Goal: Task Accomplishment & Management: Manage account settings

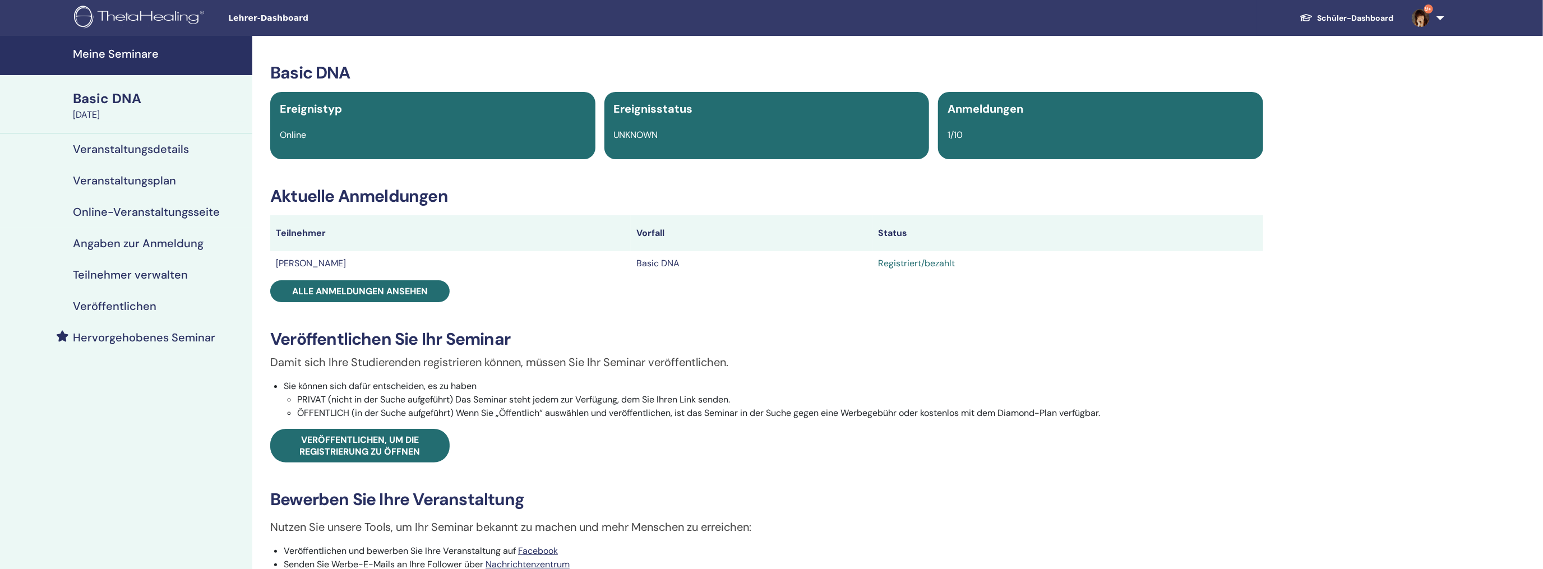
click at [94, 48] on h4 "Meine Seminare" at bounding box center [159, 53] width 173 height 13
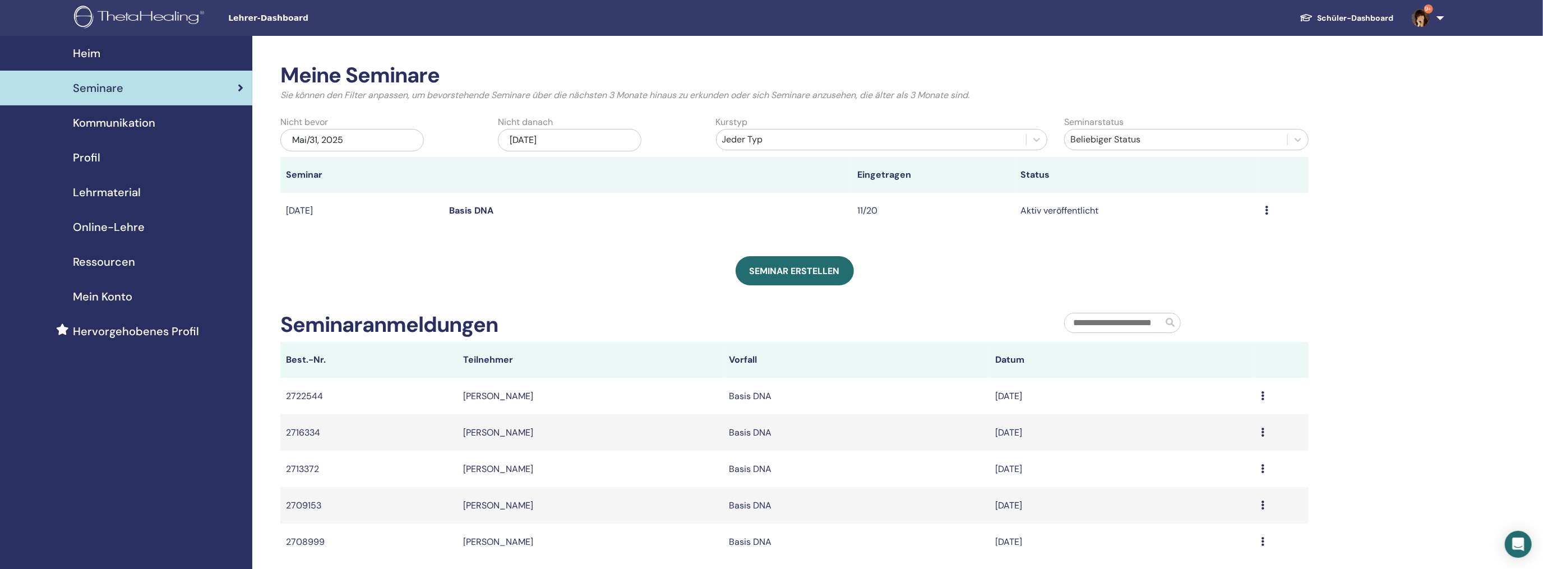
click at [354, 140] on div "Mai/31, 2025" at bounding box center [352, 140] width 144 height 22
click at [299, 172] on button "Previous Month" at bounding box center [295, 171] width 18 height 18
click at [296, 171] on span "Previous Month" at bounding box center [296, 171] width 0 height 12
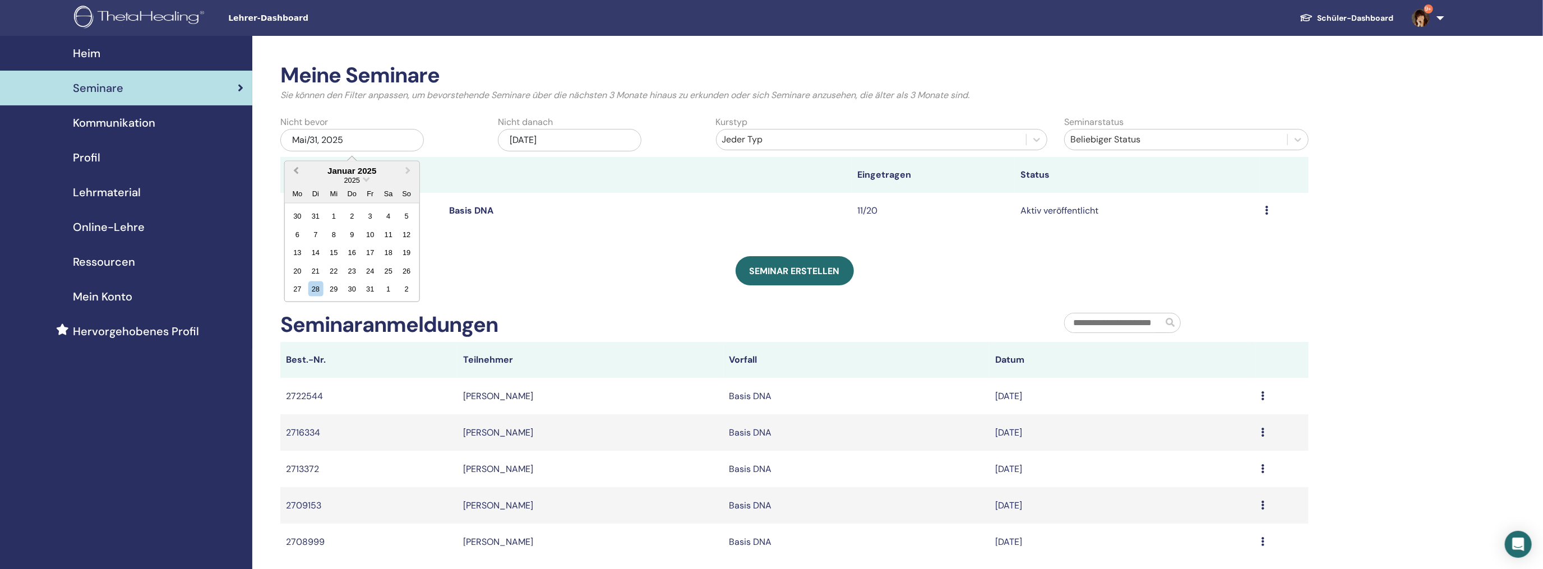
click at [296, 171] on span "Previous Month" at bounding box center [296, 171] width 0 height 12
click at [317, 230] on div "3" at bounding box center [315, 234] width 15 height 15
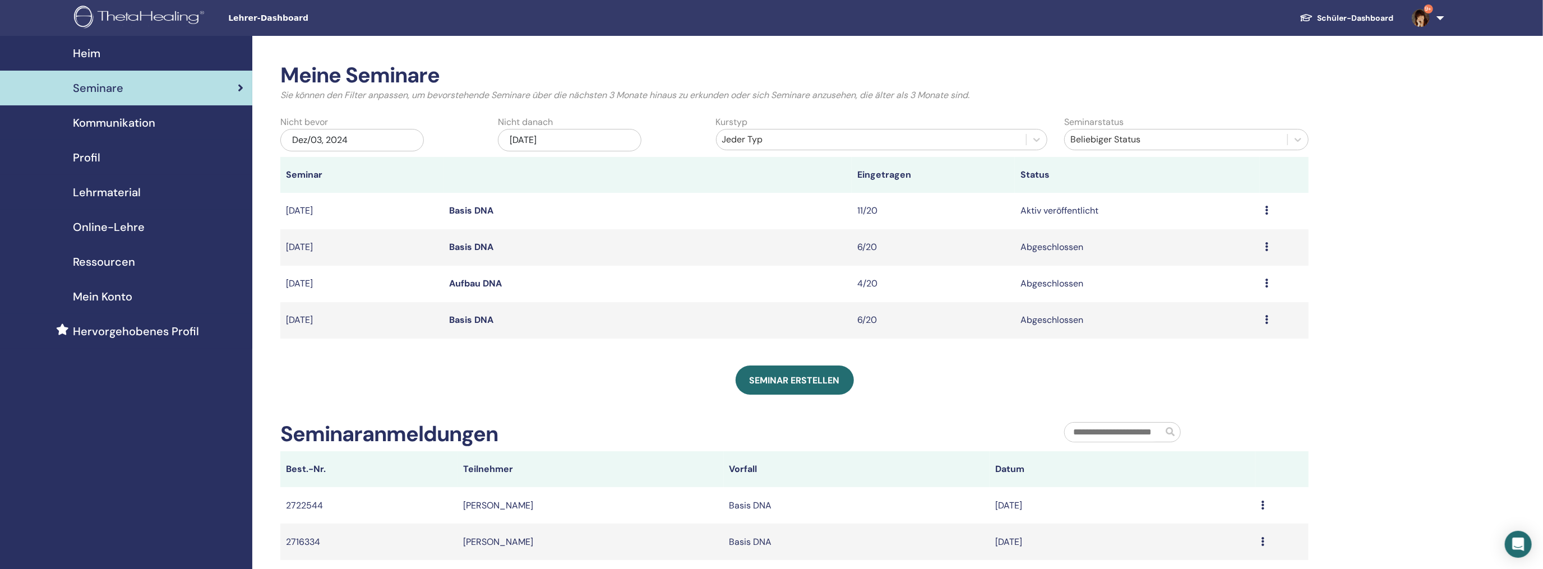
click at [1269, 247] on icon at bounding box center [1267, 246] width 3 height 9
click at [1190, 270] on link "Teilnehmer" at bounding box center [1188, 273] width 45 height 12
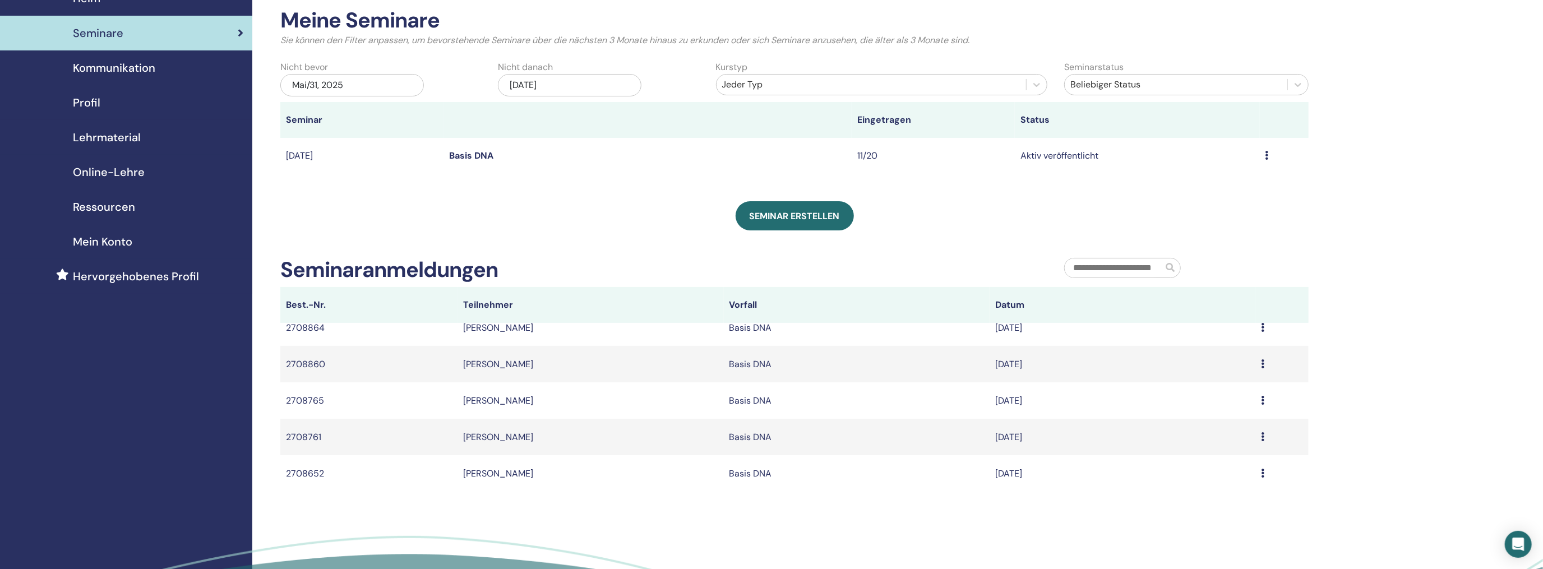
scroll to position [56, 0]
click at [1100, 267] on input "text" at bounding box center [1114, 266] width 98 height 19
click at [1175, 269] on span at bounding box center [1170, 266] width 9 height 9
click at [1090, 266] on input "text" at bounding box center [1114, 266] width 98 height 19
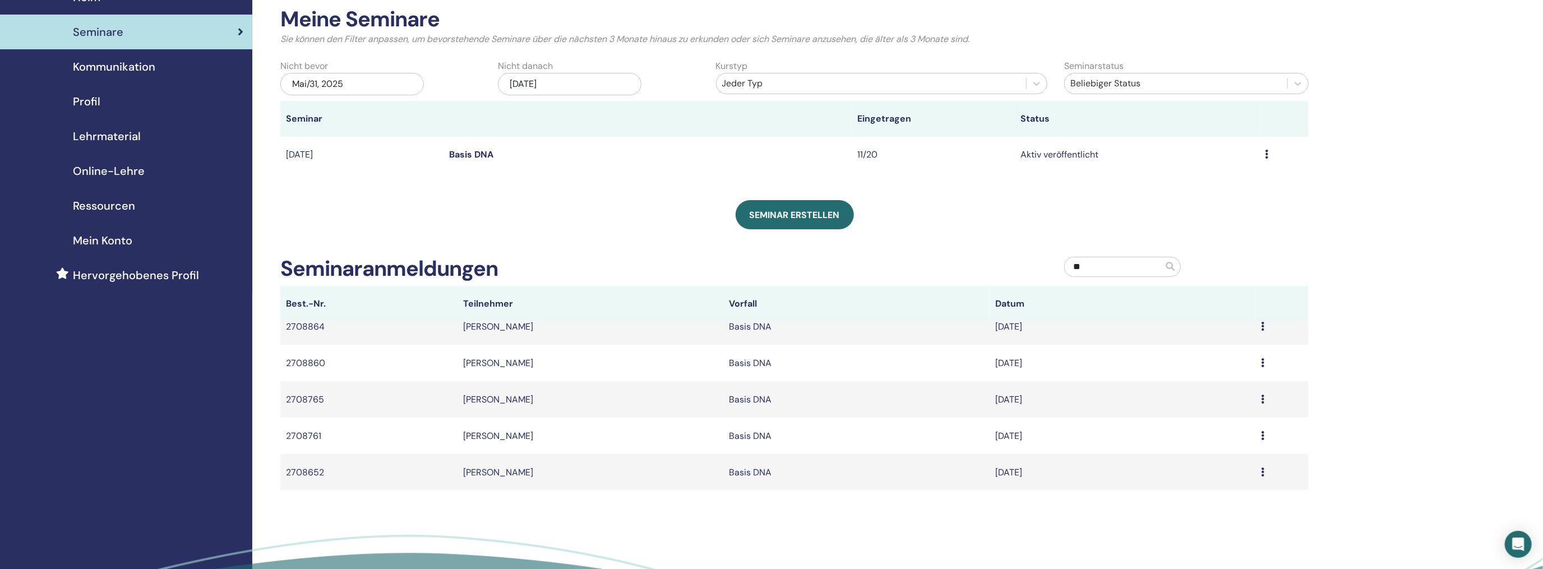
scroll to position [0, 0]
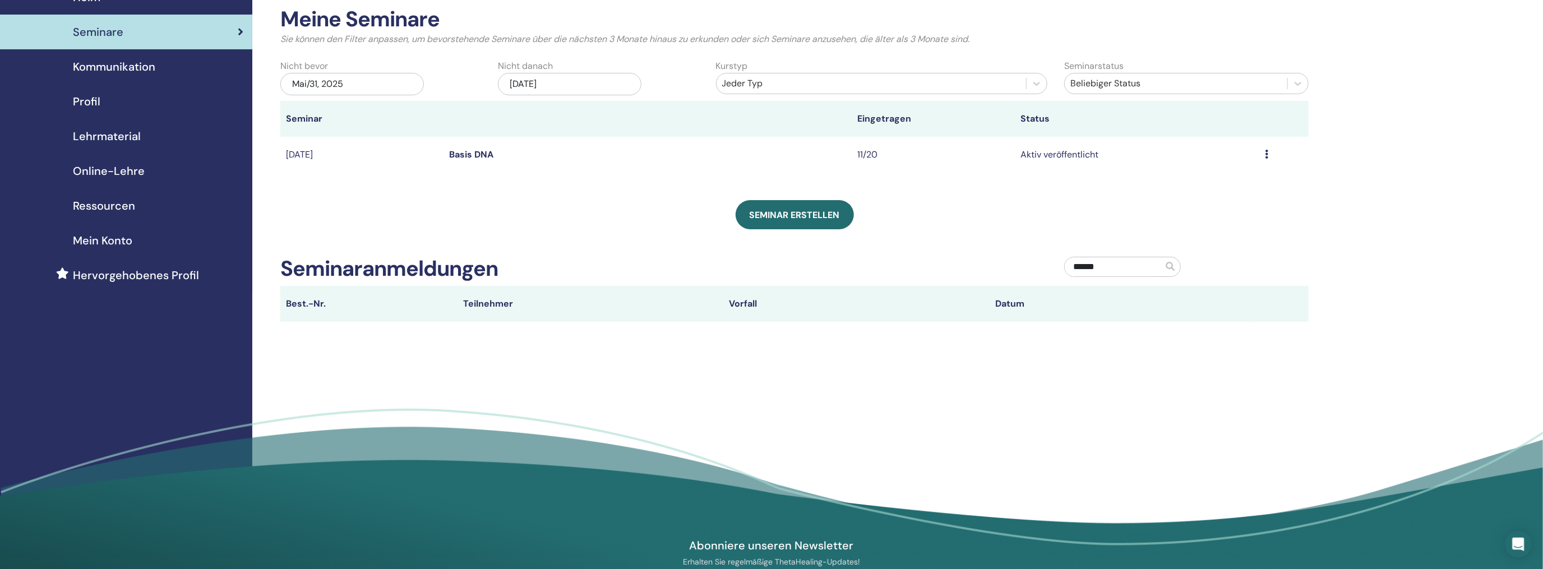
type input "******"
drag, startPoint x: 1131, startPoint y: 271, endPoint x: 1049, endPoint y: 279, distance: 82.8
click at [1049, 278] on div "Seminaranmeldungen ******" at bounding box center [794, 271] width 1045 height 30
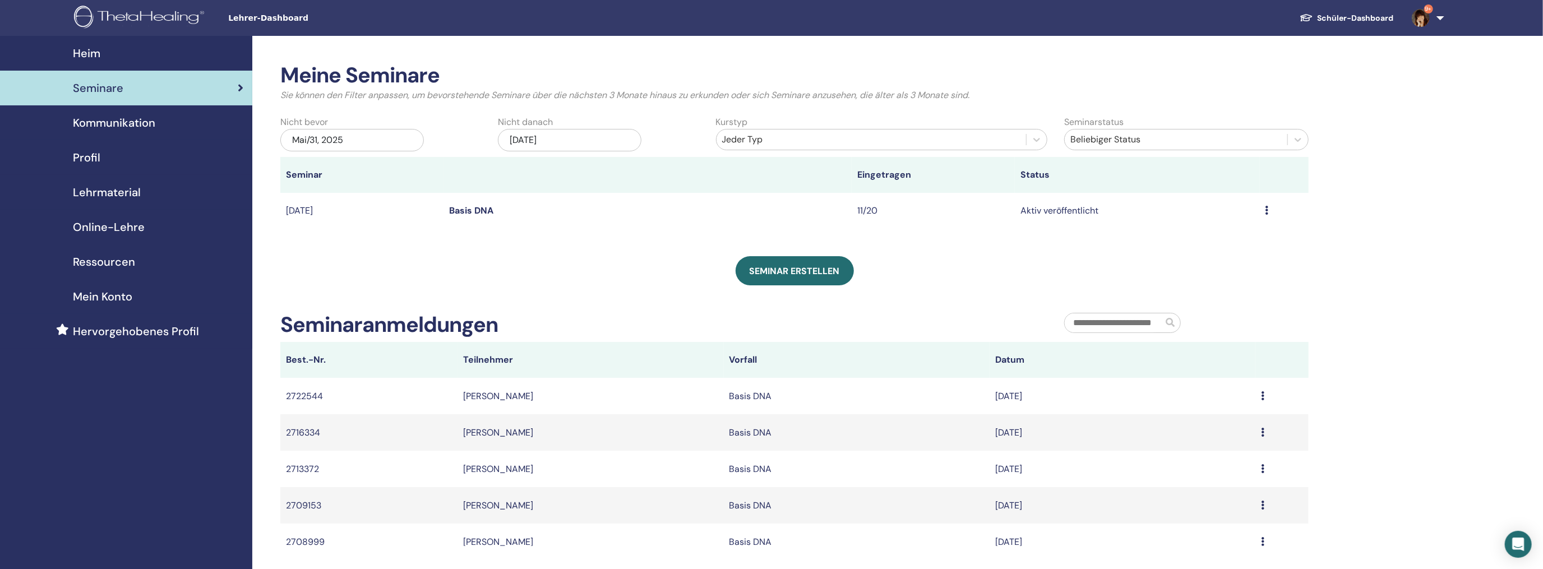
click at [89, 49] on span "Heim" at bounding box center [86, 53] width 27 height 17
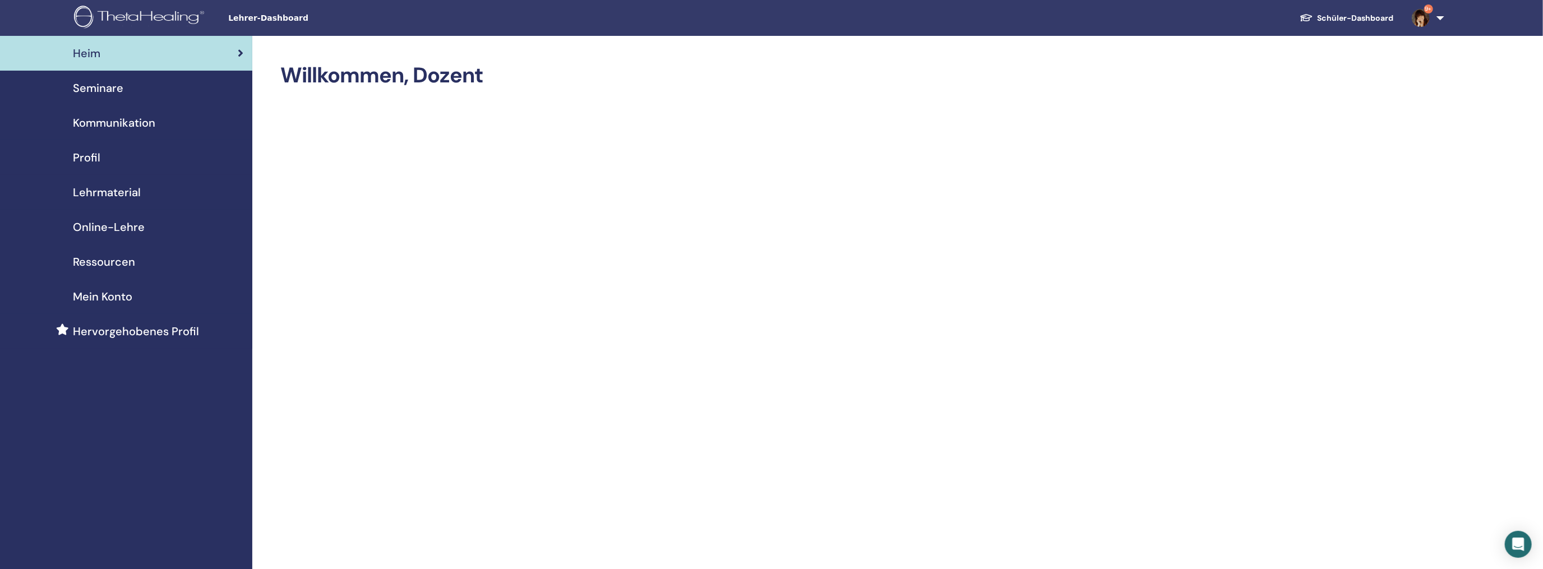
click at [98, 89] on span "Seminare" at bounding box center [98, 88] width 50 height 17
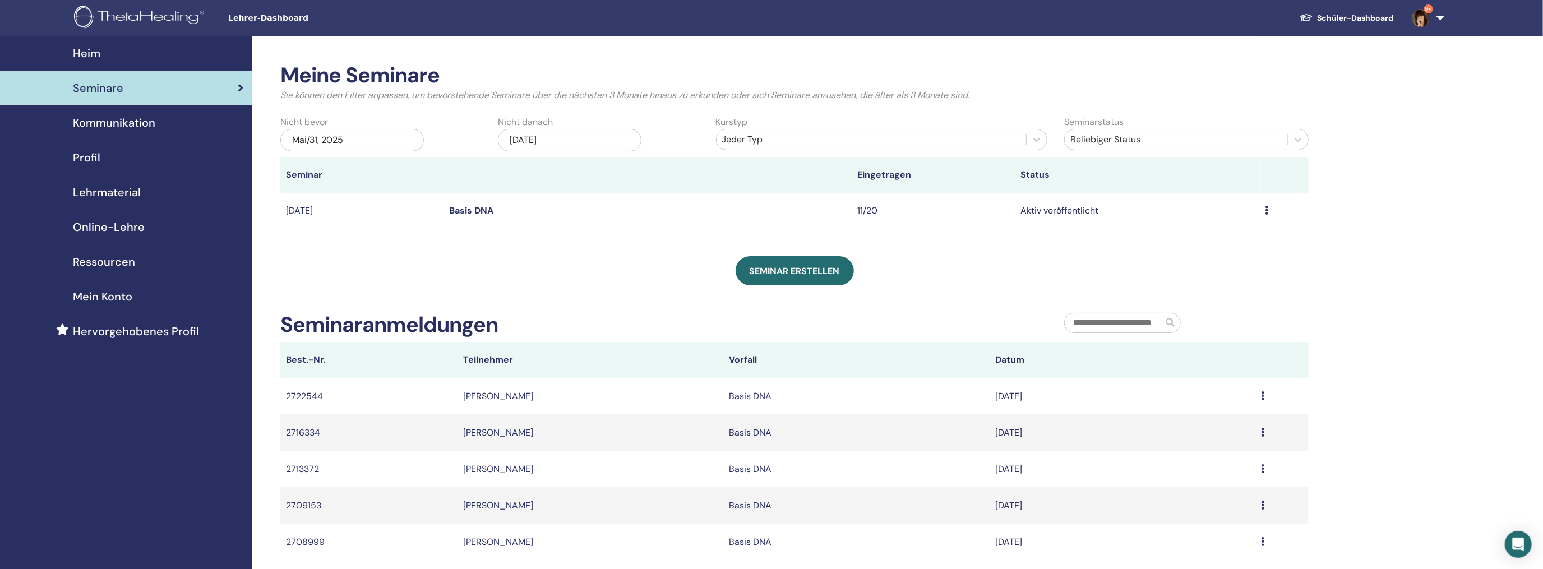
click at [373, 137] on div "Mai/31, 2025" at bounding box center [352, 140] width 144 height 22
click at [365, 178] on span "Choose Date" at bounding box center [366, 177] width 7 height 7
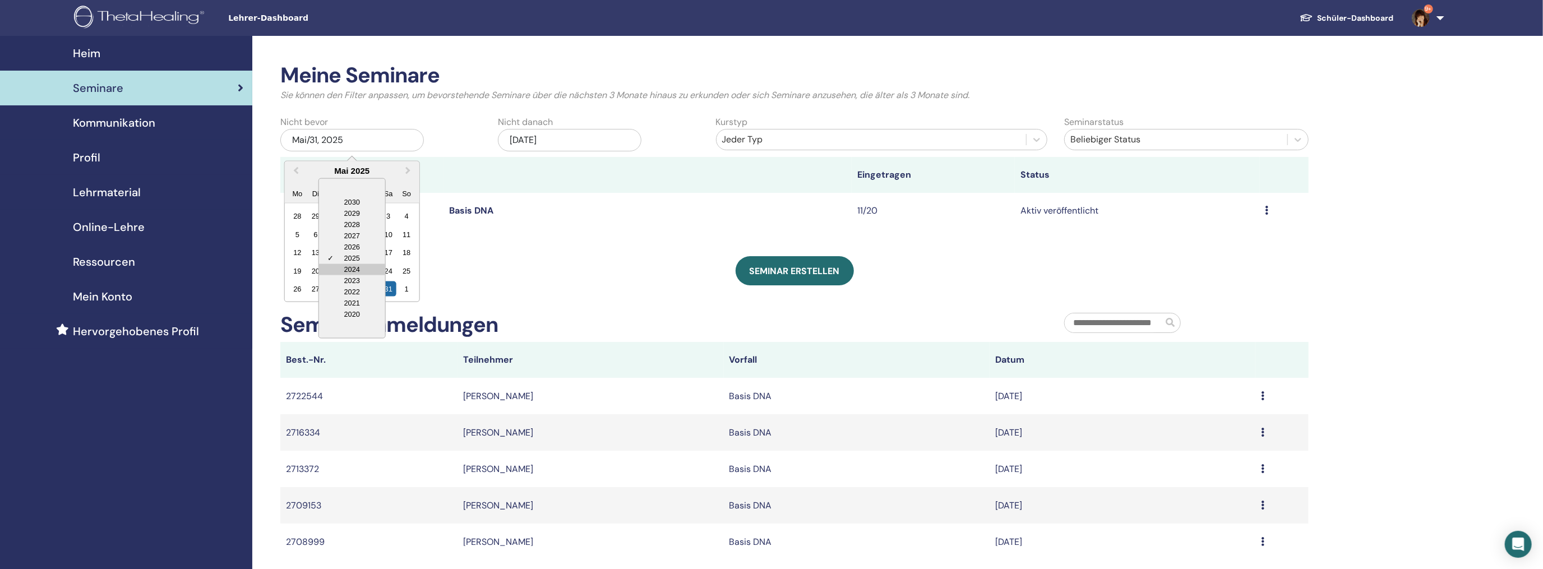
click at [349, 271] on div "2024" at bounding box center [352, 269] width 66 height 11
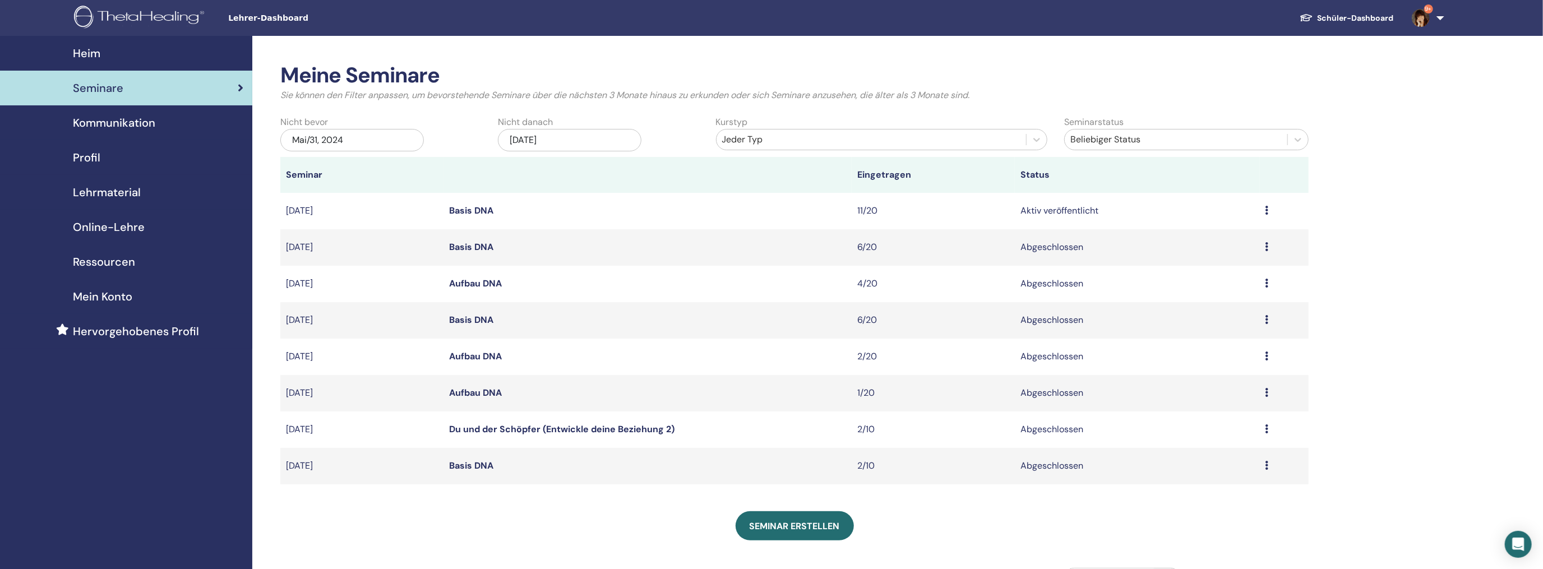
click at [1267, 321] on icon at bounding box center [1267, 319] width 3 height 9
click at [1186, 352] on link "Teilnehmer" at bounding box center [1186, 347] width 45 height 12
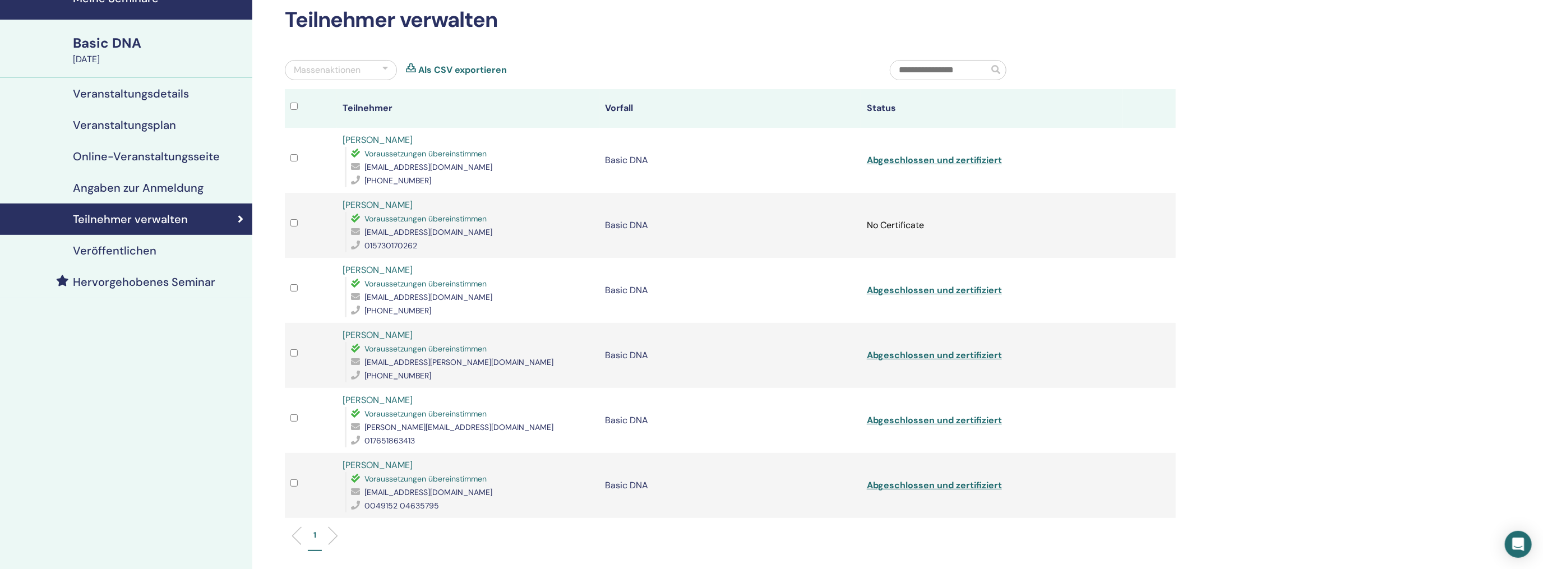
scroll to position [56, 0]
drag, startPoint x: 451, startPoint y: 490, endPoint x: 361, endPoint y: 495, distance: 90.4
click at [361, 495] on div "[EMAIL_ADDRESS][DOMAIN_NAME]" at bounding box center [472, 491] width 242 height 13
copy div "[EMAIL_ADDRESS][DOMAIN_NAME]"
drag, startPoint x: 438, startPoint y: 297, endPoint x: 362, endPoint y: 299, distance: 75.7
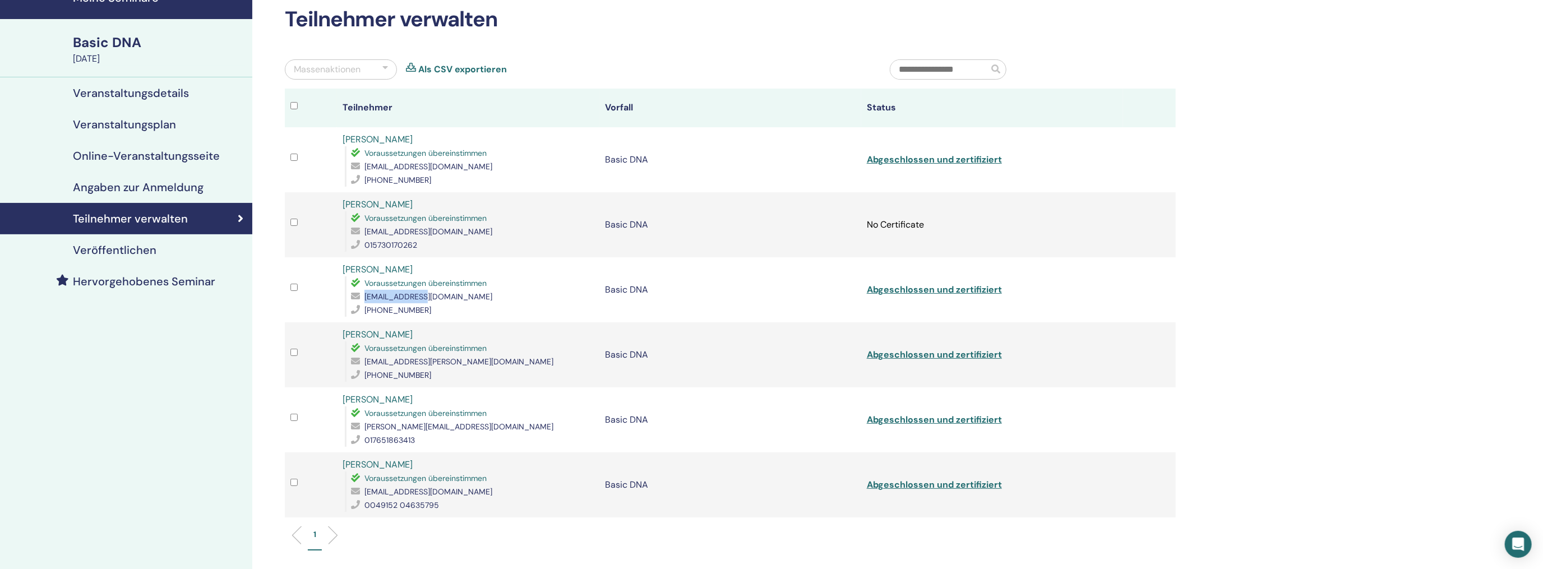
click at [362, 299] on div "lara_me@me.com" at bounding box center [472, 296] width 242 height 13
copy div "lara_me@me.com"
drag, startPoint x: 458, startPoint y: 361, endPoint x: 361, endPoint y: 362, distance: 97.0
click at [361, 362] on div "silke.schweiker@gmx.de" at bounding box center [472, 361] width 242 height 13
copy div "silke.schweiker@gmx.de"
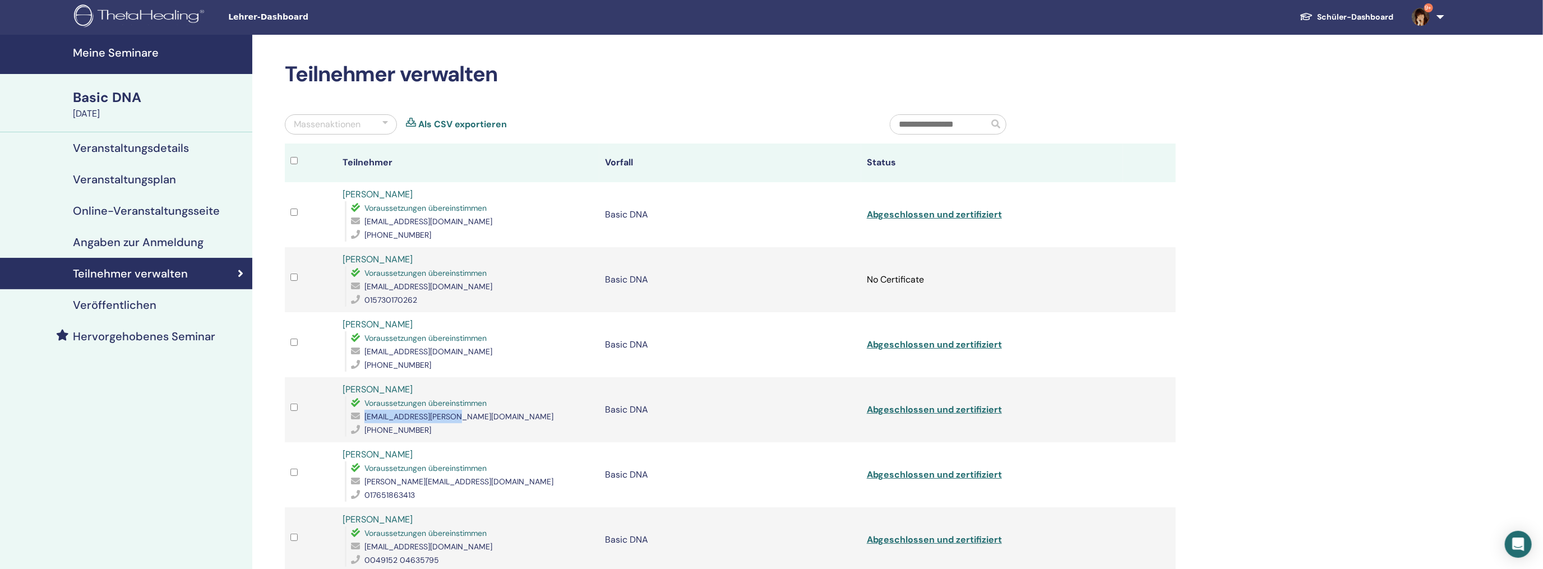
scroll to position [0, 0]
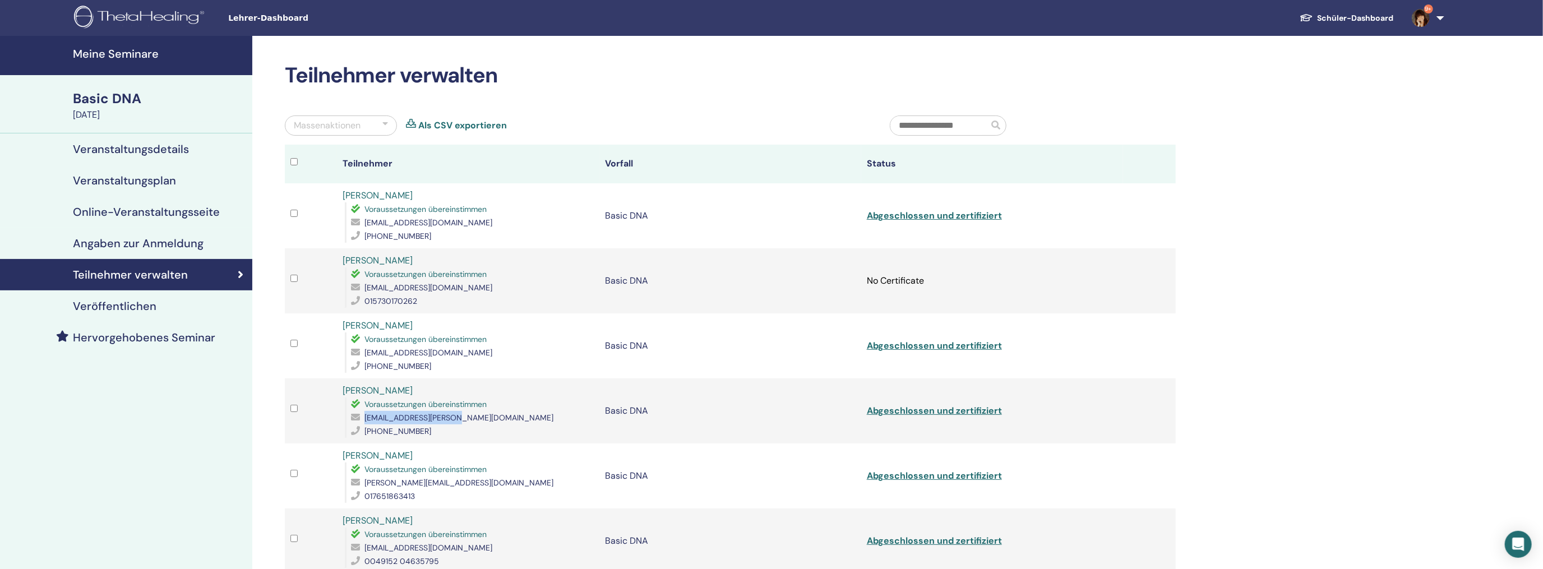
click at [90, 51] on h4 "Meine Seminare" at bounding box center [159, 53] width 173 height 13
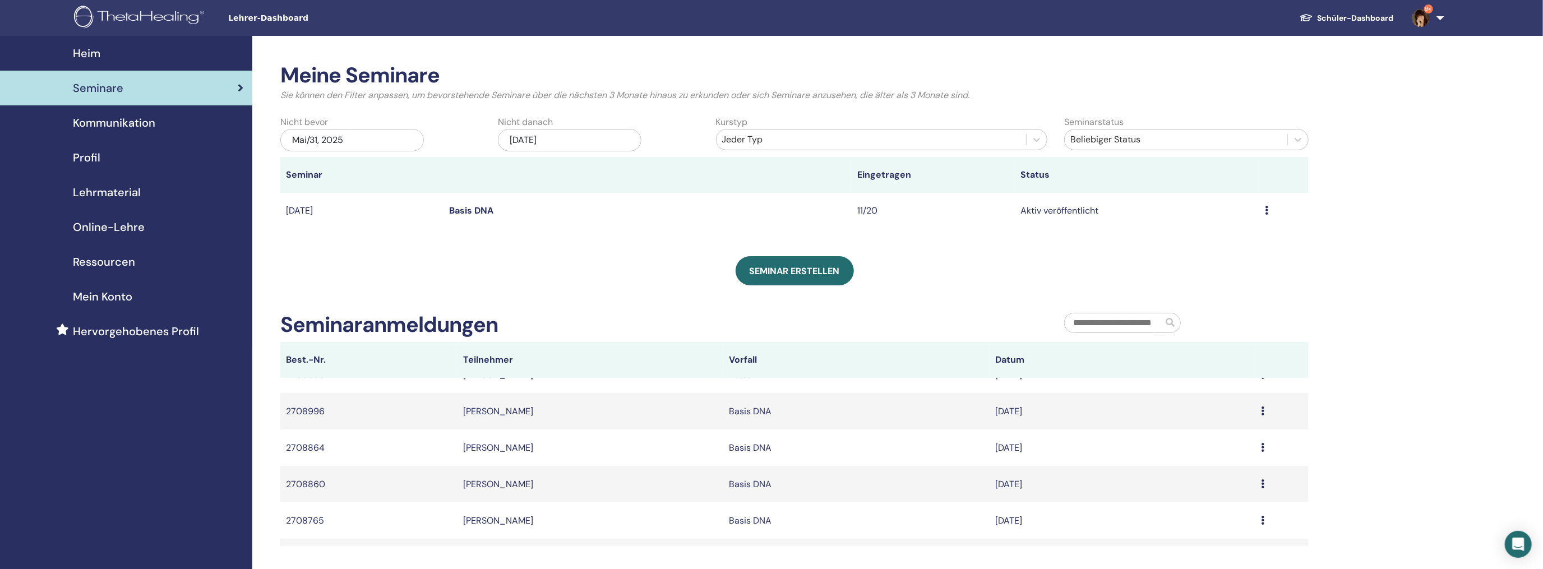
scroll to position [168, 0]
click at [1270, 213] on div "Vorschau Bearbeiten Teilnehmer Absagen" at bounding box center [1285, 210] width 38 height 13
click at [1189, 257] on link "Teilnehmer" at bounding box center [1188, 256] width 45 height 12
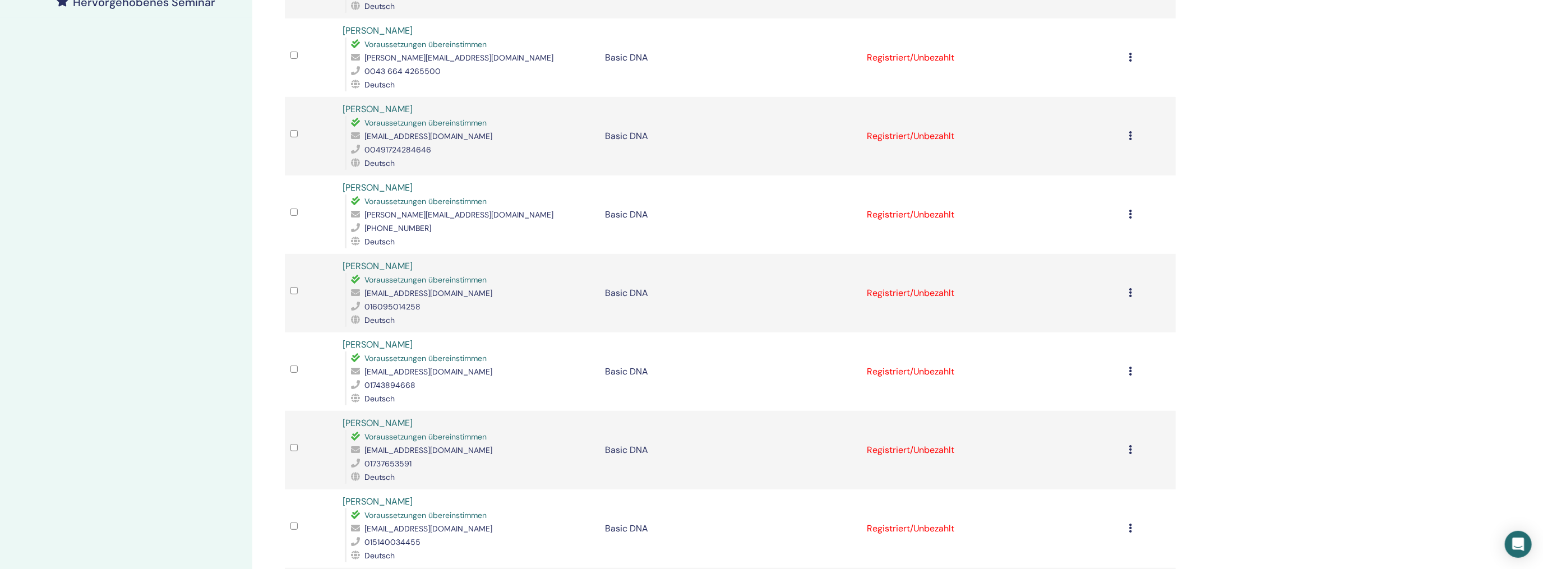
scroll to position [336, 0]
drag, startPoint x: 459, startPoint y: 435, endPoint x: 364, endPoint y: 440, distance: 94.3
click at [364, 442] on div "schreinerhouse@gmx.net" at bounding box center [472, 448] width 242 height 13
copy span "schreinerhouse@gmx.net"
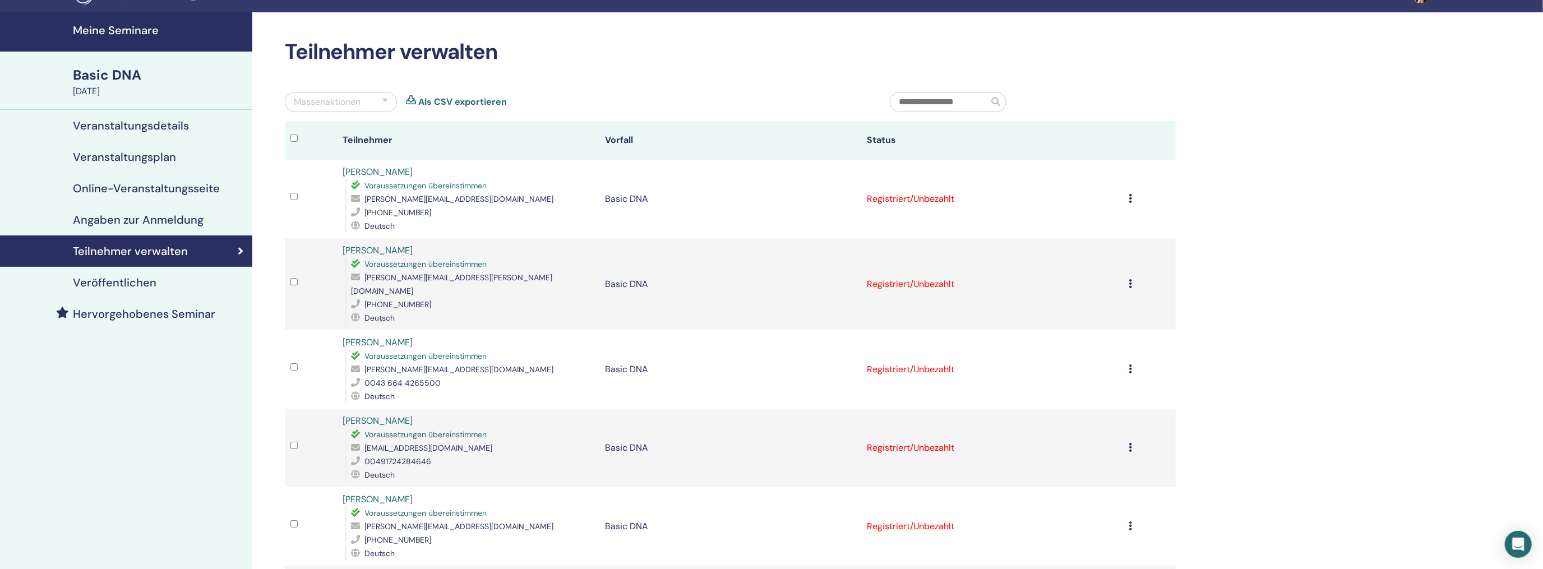
scroll to position [0, 0]
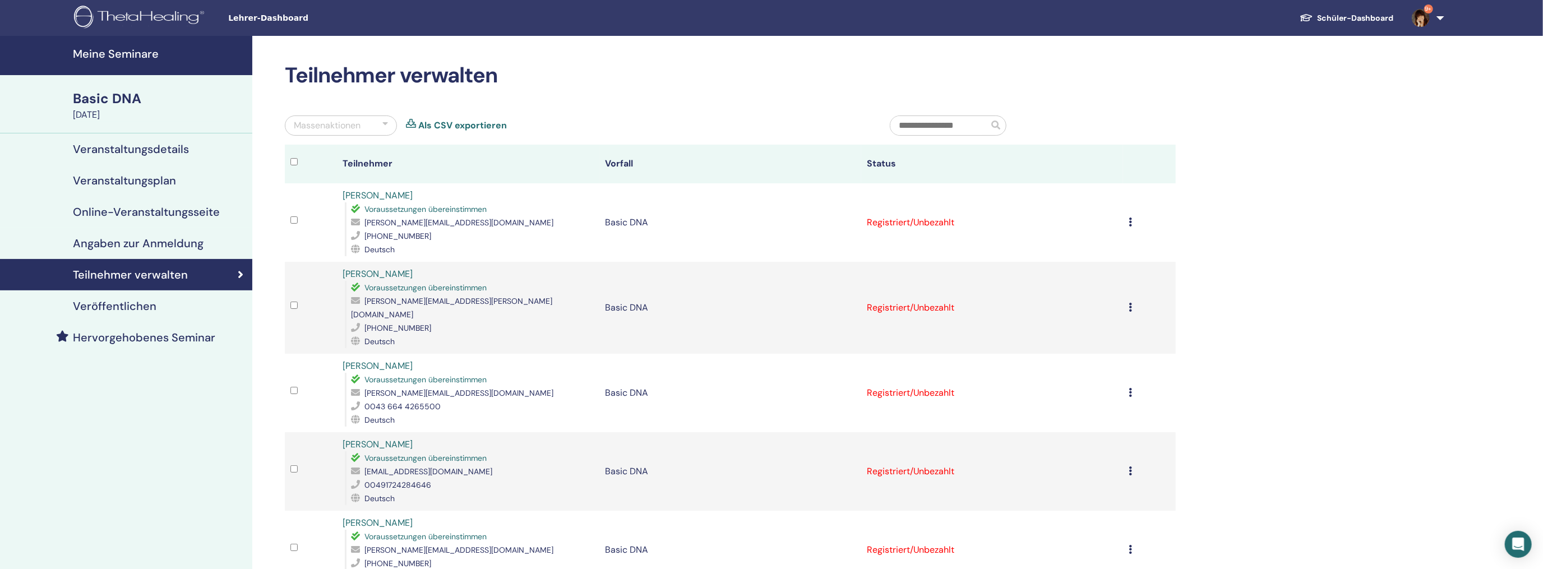
click at [95, 54] on h4 "Meine Seminare" at bounding box center [159, 53] width 173 height 13
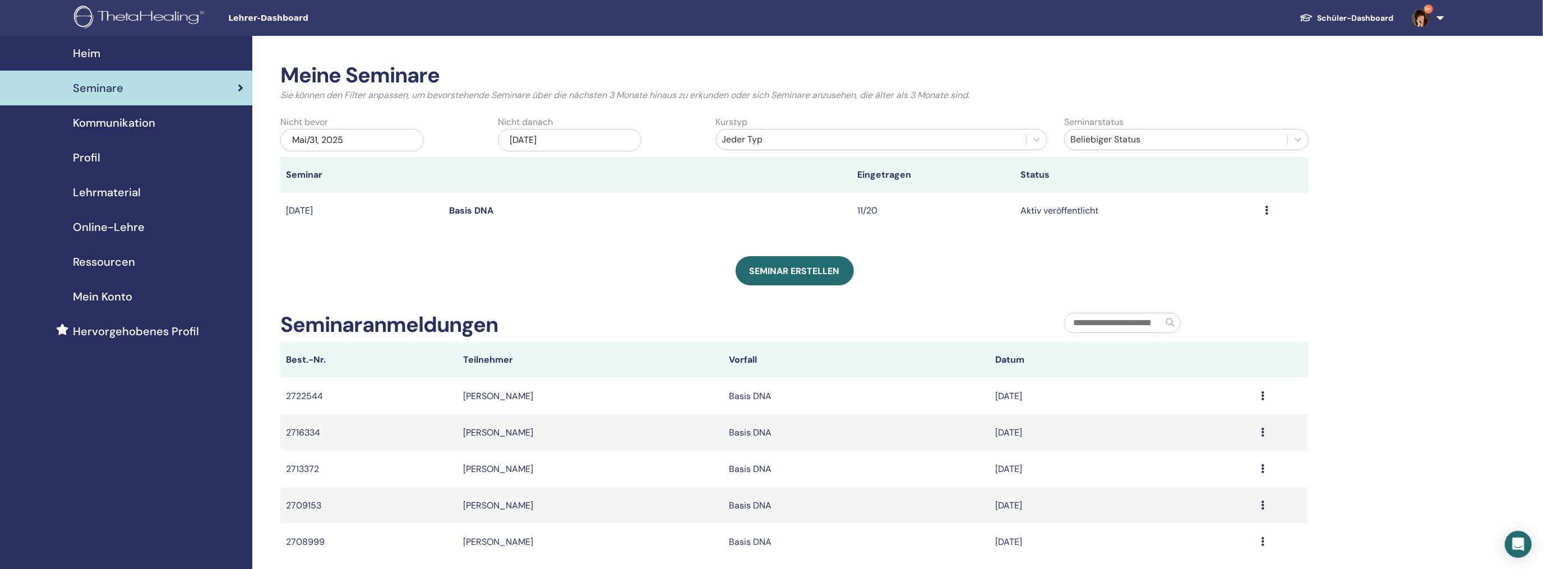
click at [99, 89] on span "Seminare" at bounding box center [98, 88] width 50 height 17
click at [366, 137] on div "Mai/31, 2025" at bounding box center [352, 140] width 144 height 22
click at [363, 178] on span "Choose Date" at bounding box center [366, 177] width 7 height 7
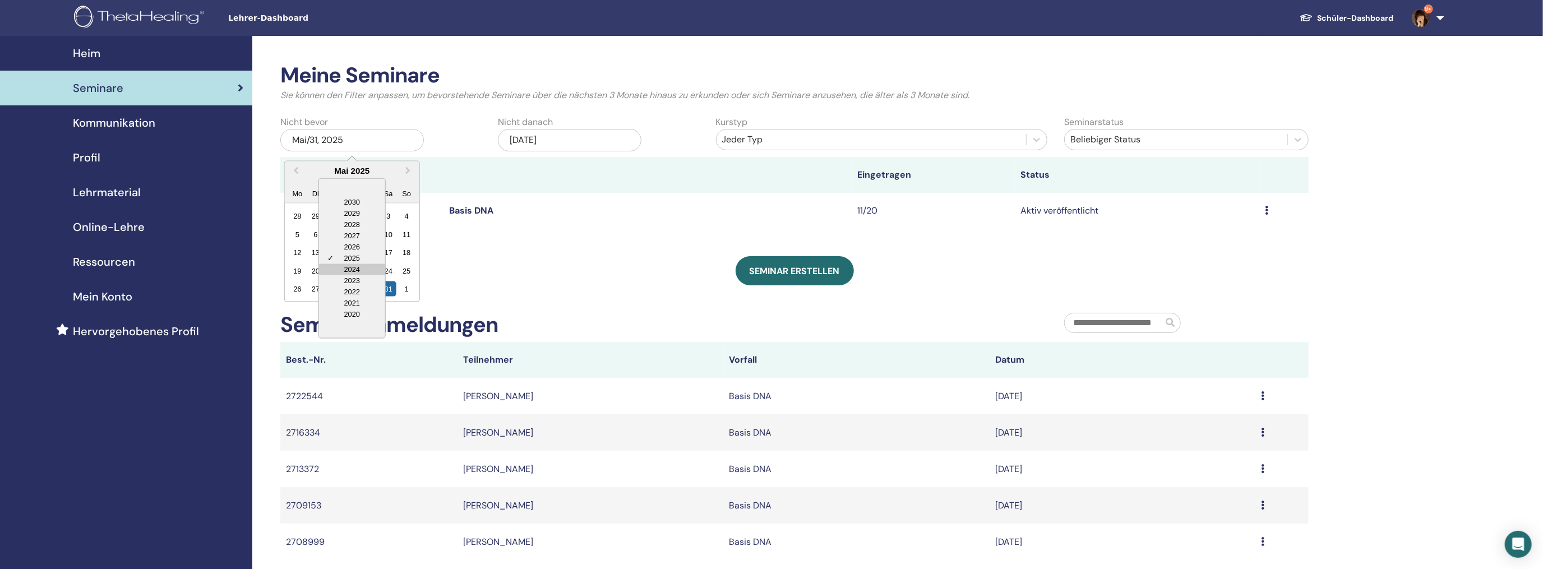
click at [347, 271] on div "2024" at bounding box center [352, 269] width 66 height 11
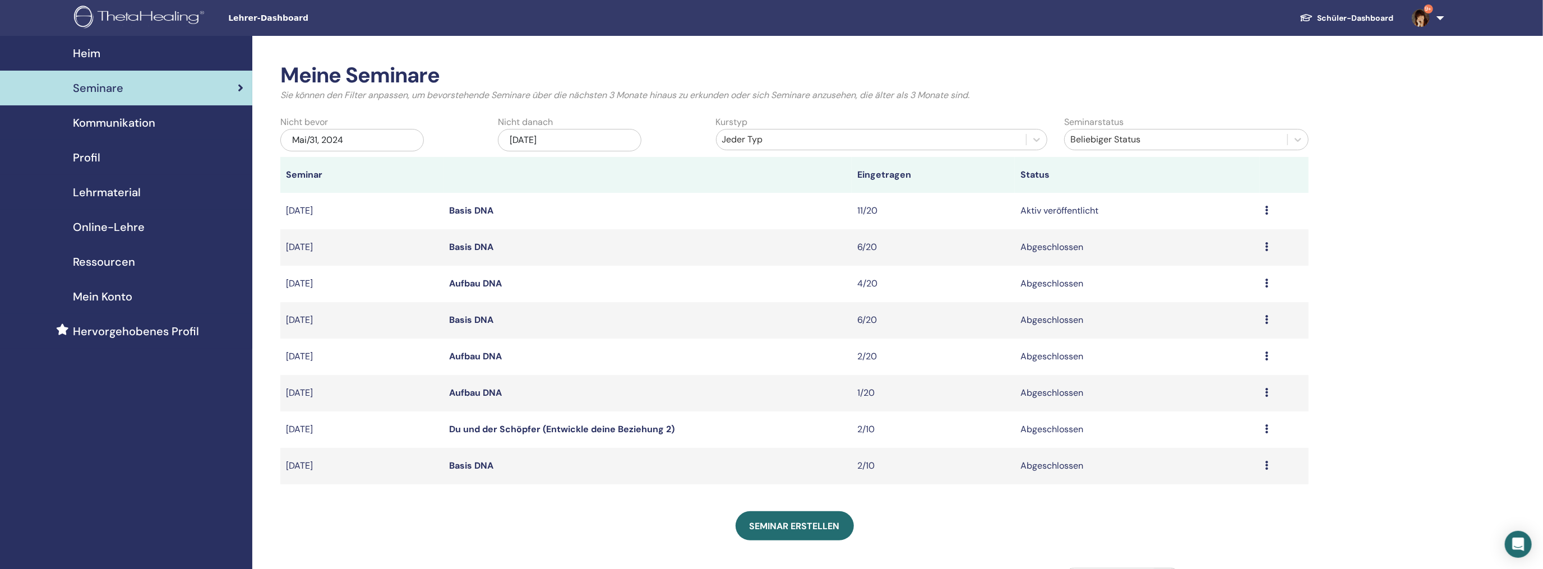
click at [1267, 427] on icon at bounding box center [1267, 428] width 3 height 9
click at [1177, 450] on link "Teilnehmer" at bounding box center [1186, 453] width 45 height 12
